Goal: Find specific page/section: Find specific page/section

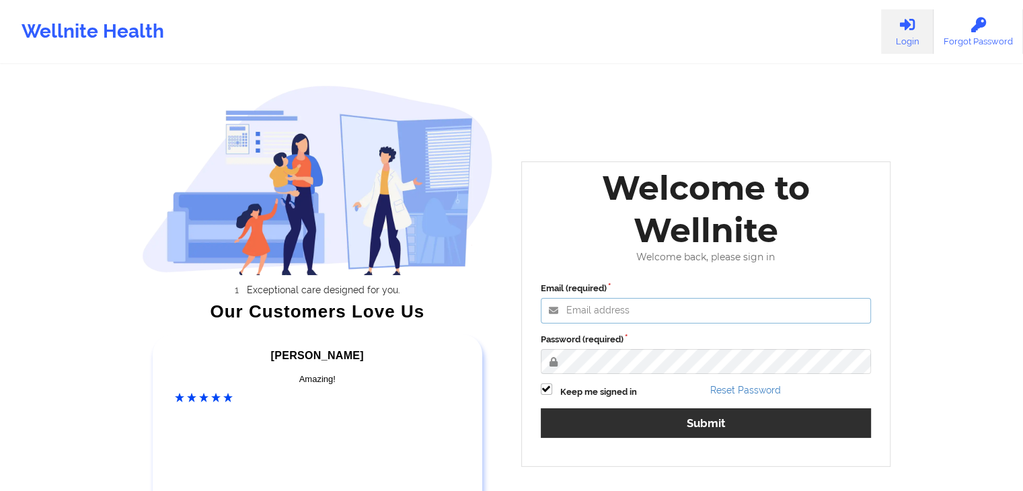
type input "[EMAIL_ADDRESS][DOMAIN_NAME]"
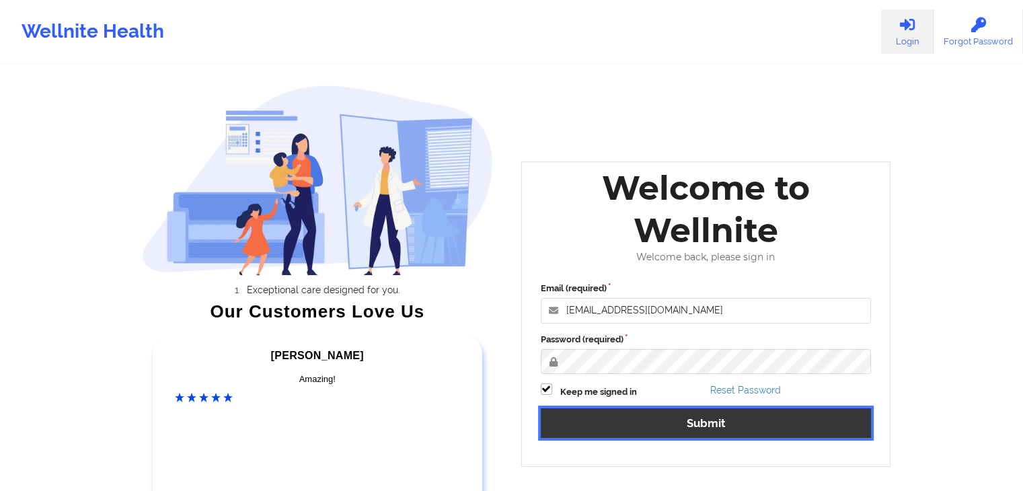
click at [609, 412] on button "Submit" at bounding box center [706, 422] width 331 height 29
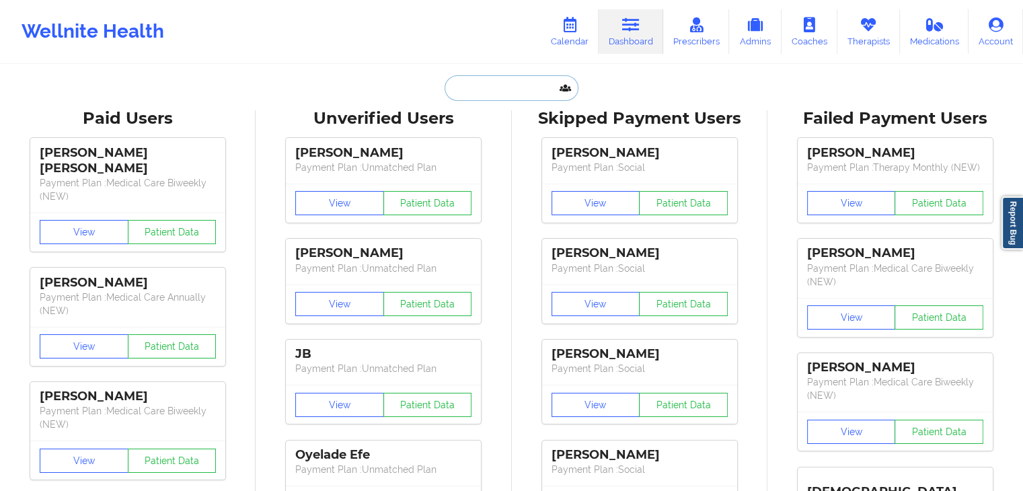
click at [469, 90] on input "text" at bounding box center [510, 88] width 133 height 26
paste input "[EMAIL_ADDRESS][DOMAIN_NAME]"
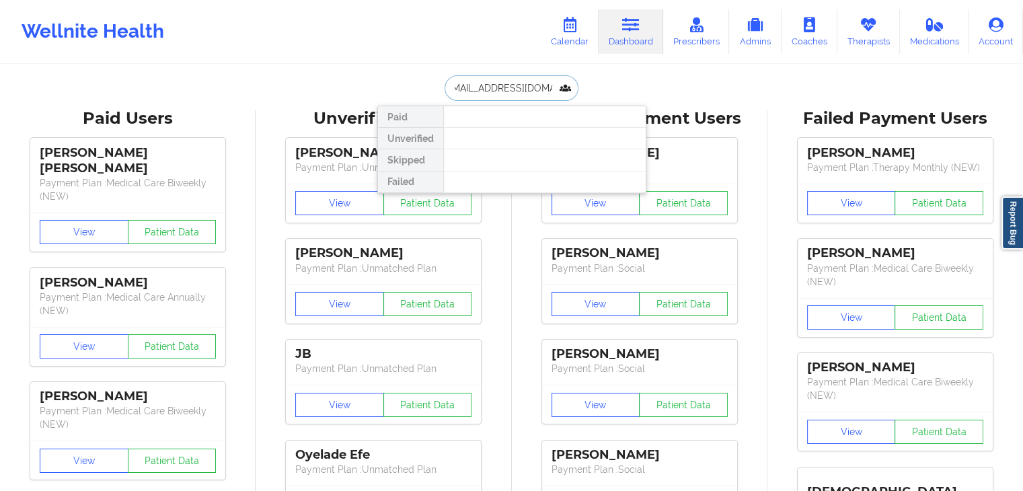
type input "[EMAIL_ADDRESS][DOMAIN_NAME]"
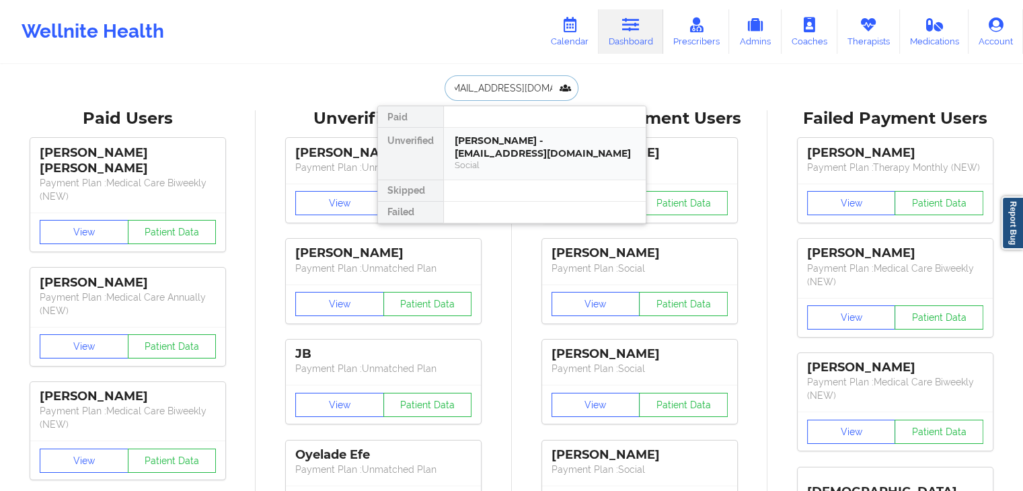
click at [479, 141] on div "[PERSON_NAME] - [EMAIL_ADDRESS][DOMAIN_NAME]" at bounding box center [545, 146] width 180 height 25
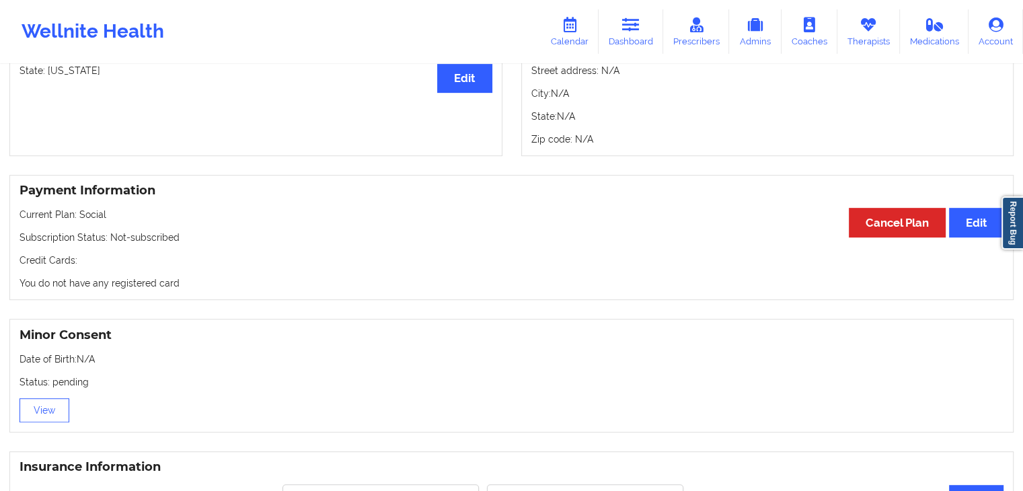
scroll to position [557, 0]
